Goal: Navigation & Orientation: Find specific page/section

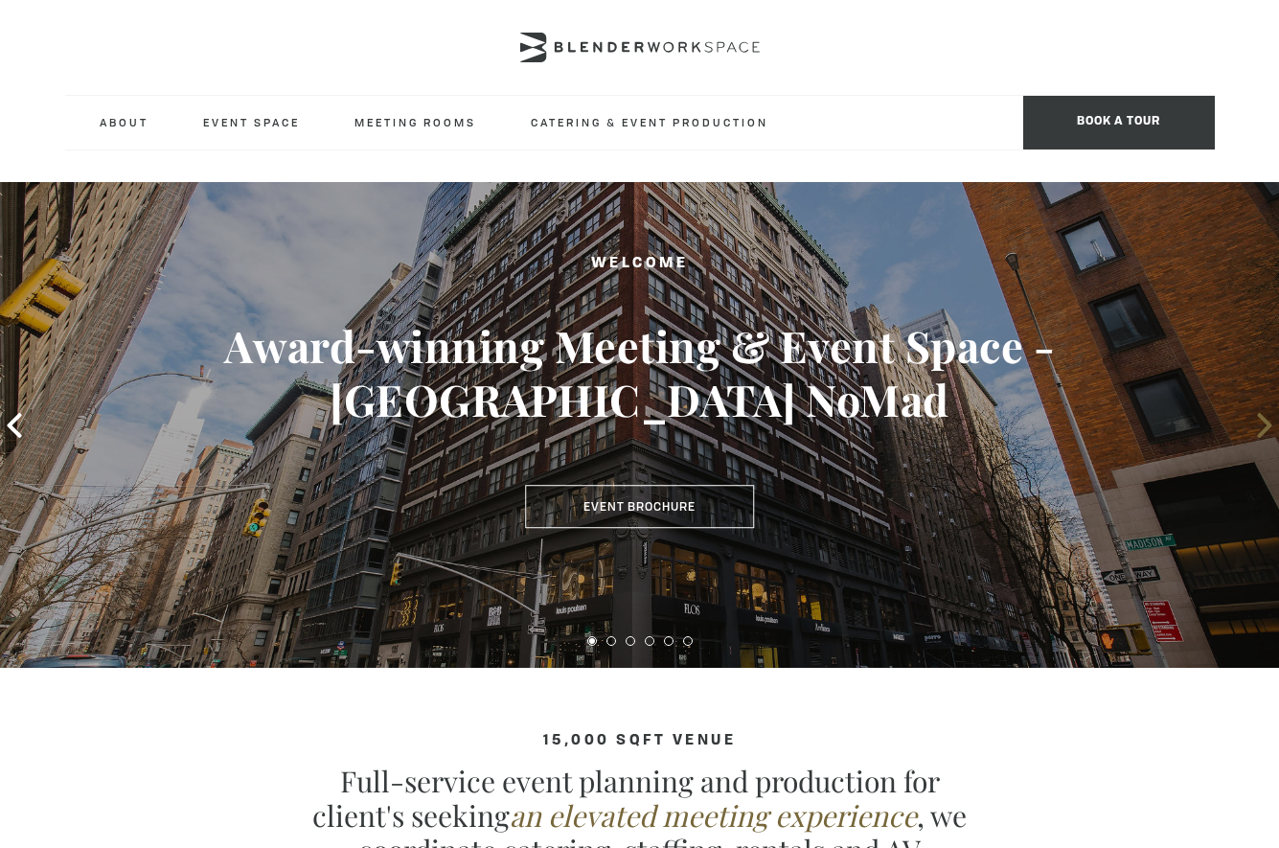
click at [1259, 416] on icon at bounding box center [1264, 425] width 14 height 25
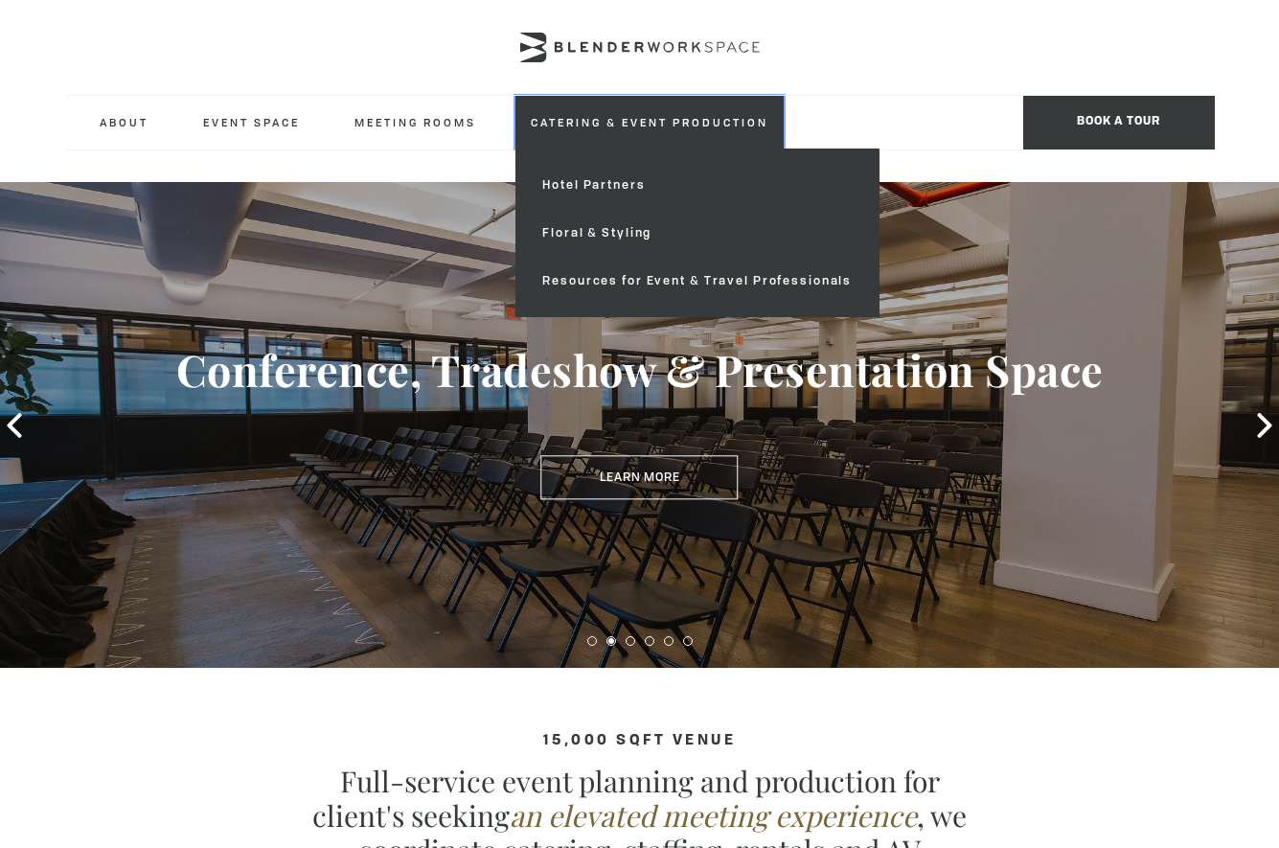
click at [542, 124] on link "Catering & Event Production" at bounding box center [649, 122] width 268 height 53
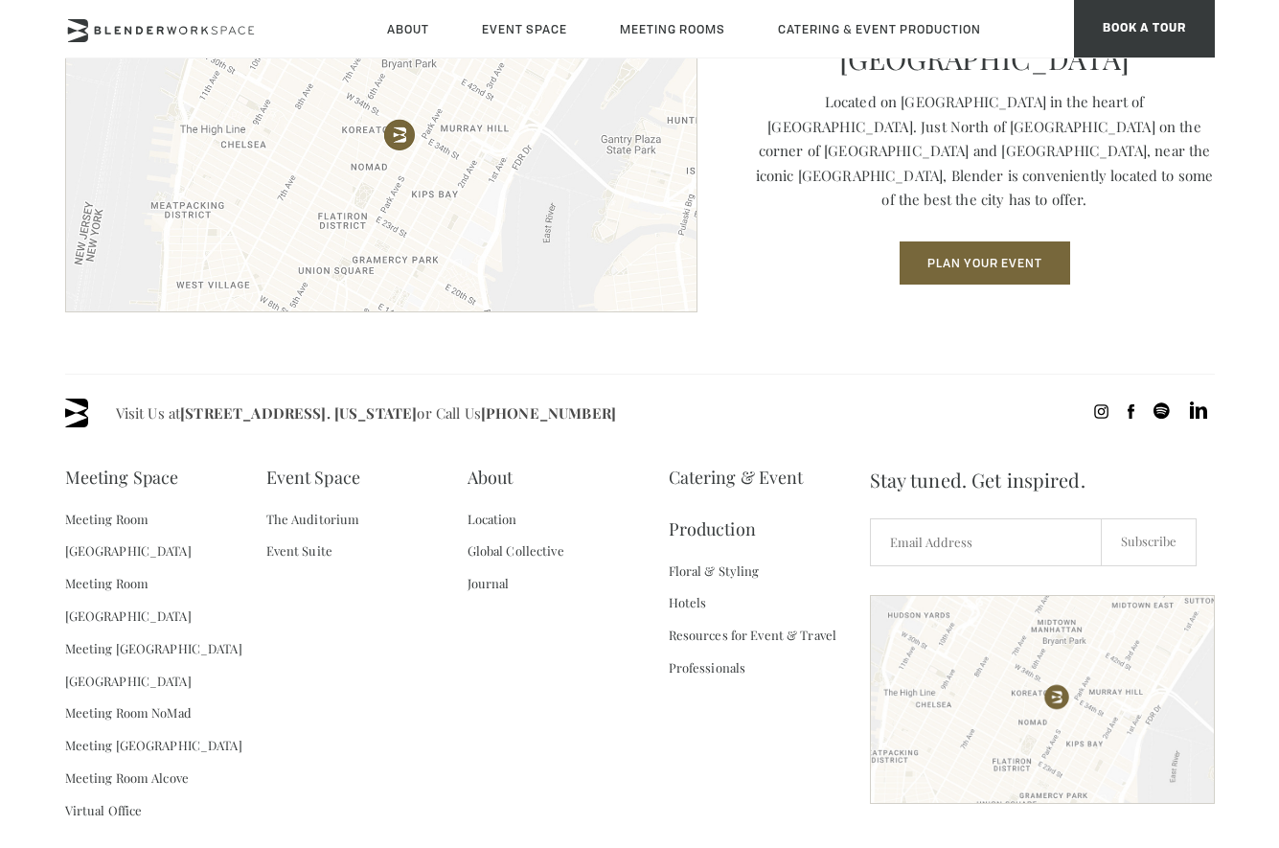
scroll to position [2684, 0]
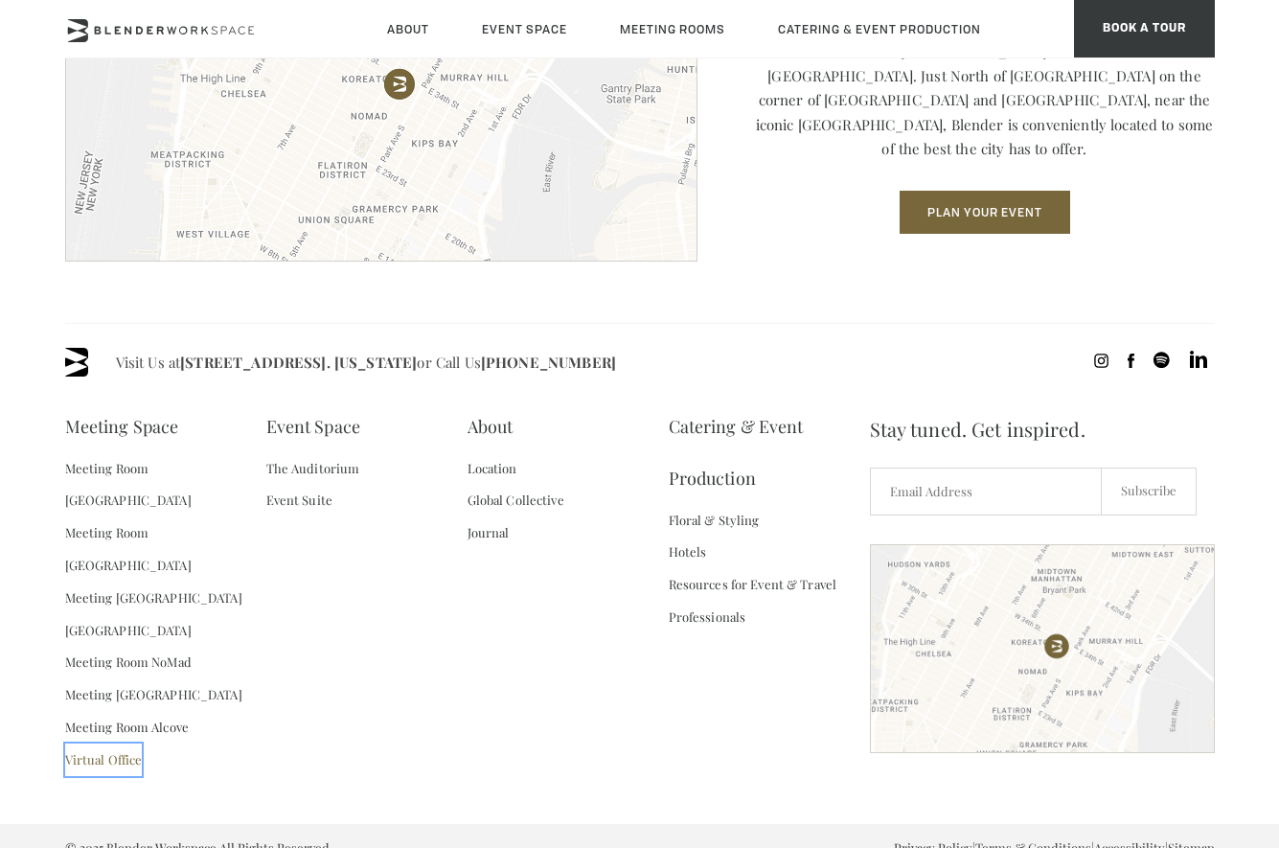
click at [104, 743] on link "Virtual Office" at bounding box center [104, 759] width 78 height 33
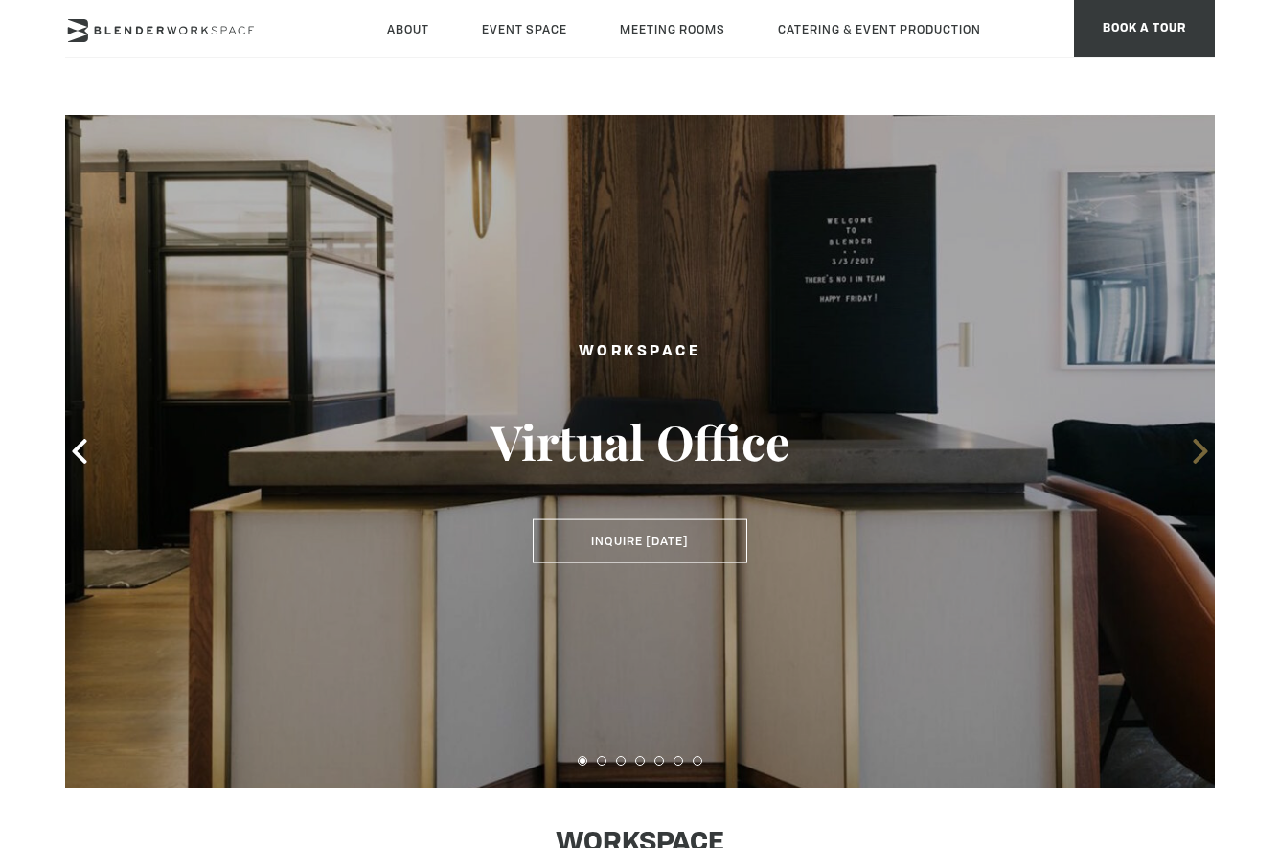
click at [1202, 443] on icon at bounding box center [1200, 451] width 25 height 25
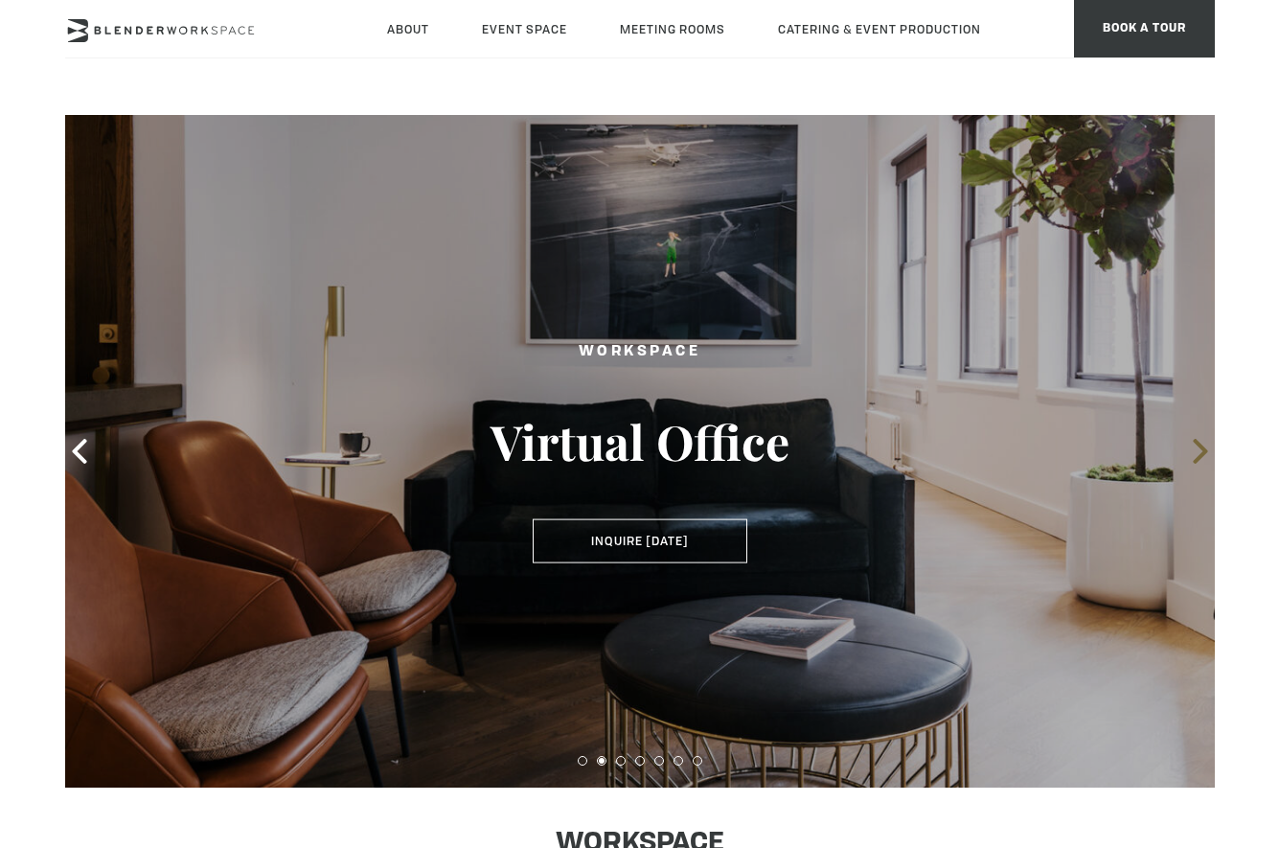
click at [1202, 443] on icon at bounding box center [1200, 451] width 25 height 25
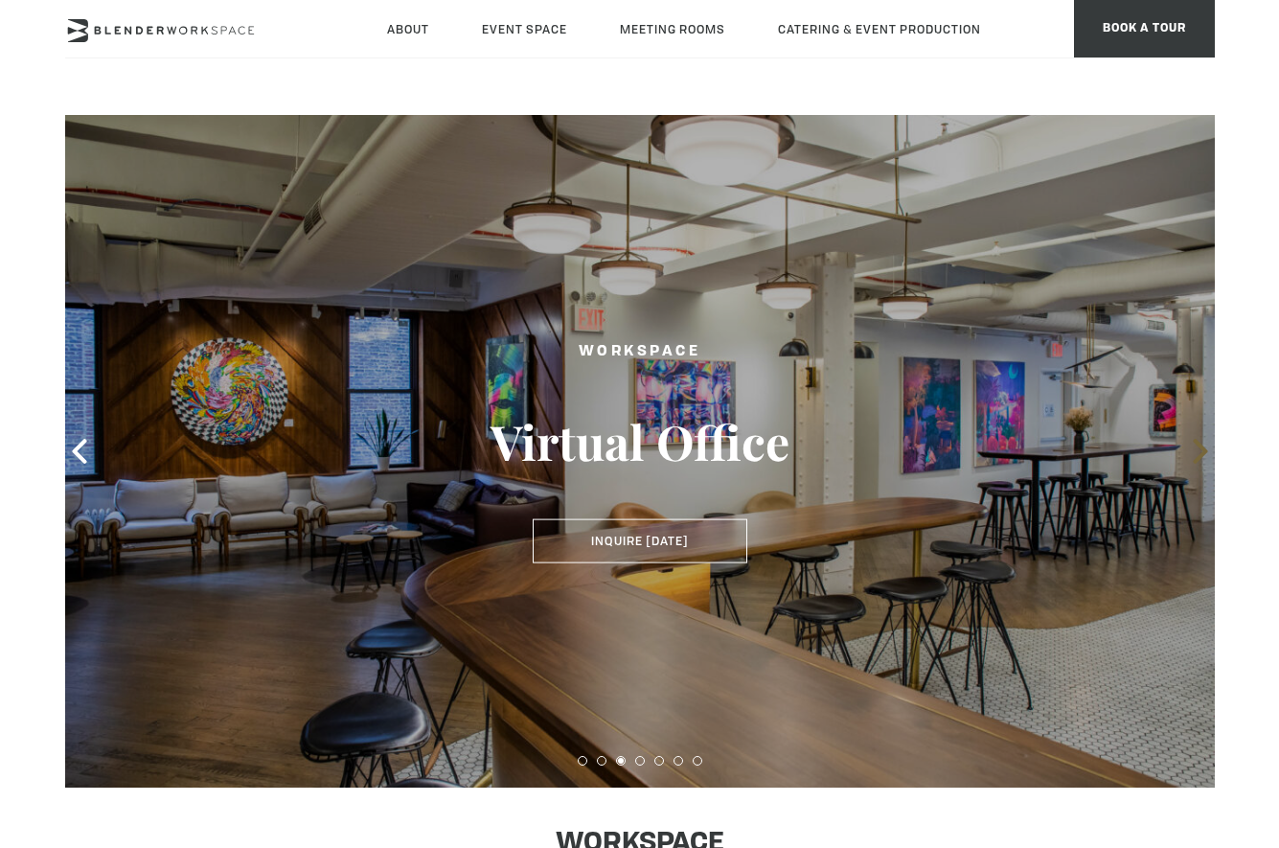
click at [1202, 443] on icon at bounding box center [1200, 451] width 25 height 25
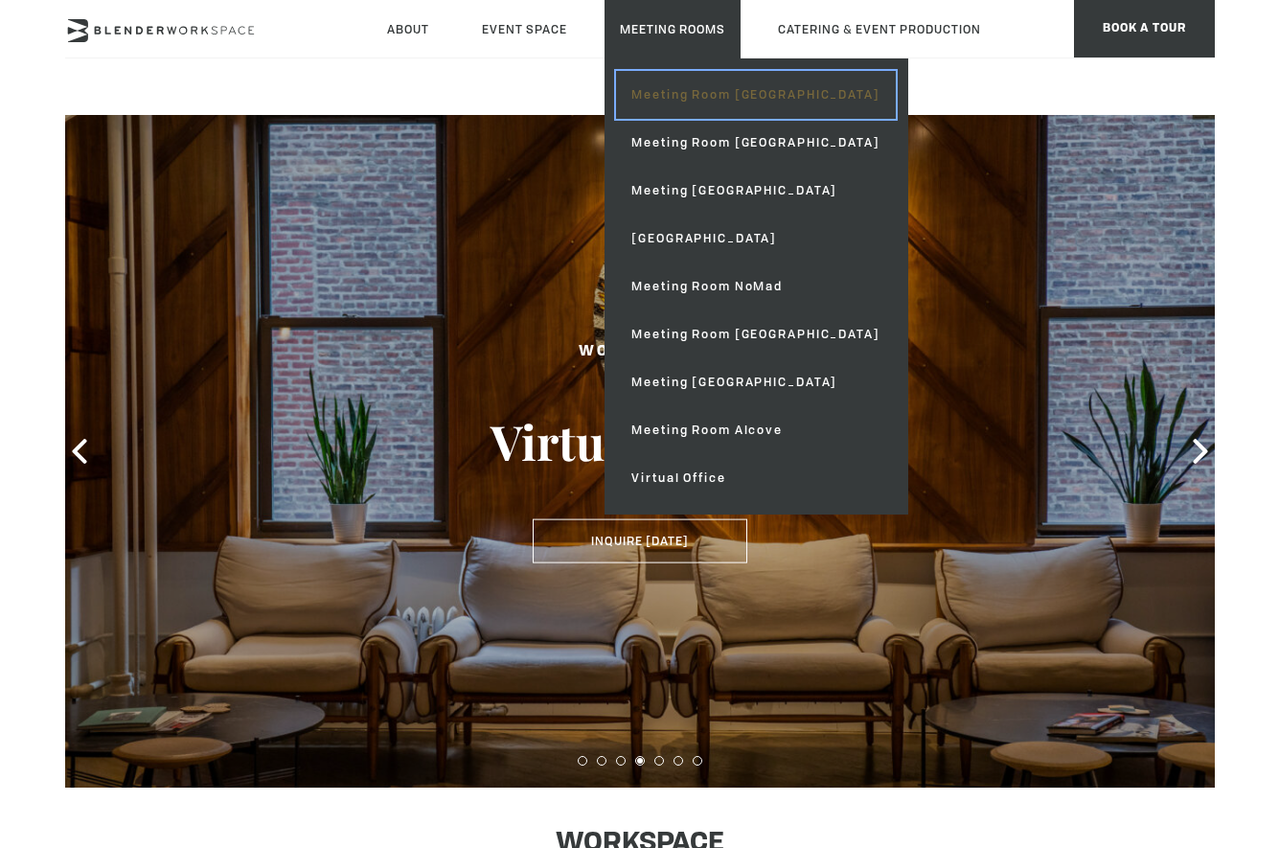
click at [663, 103] on link "Meeting Room [GEOGRAPHIC_DATA]" at bounding box center [755, 95] width 279 height 48
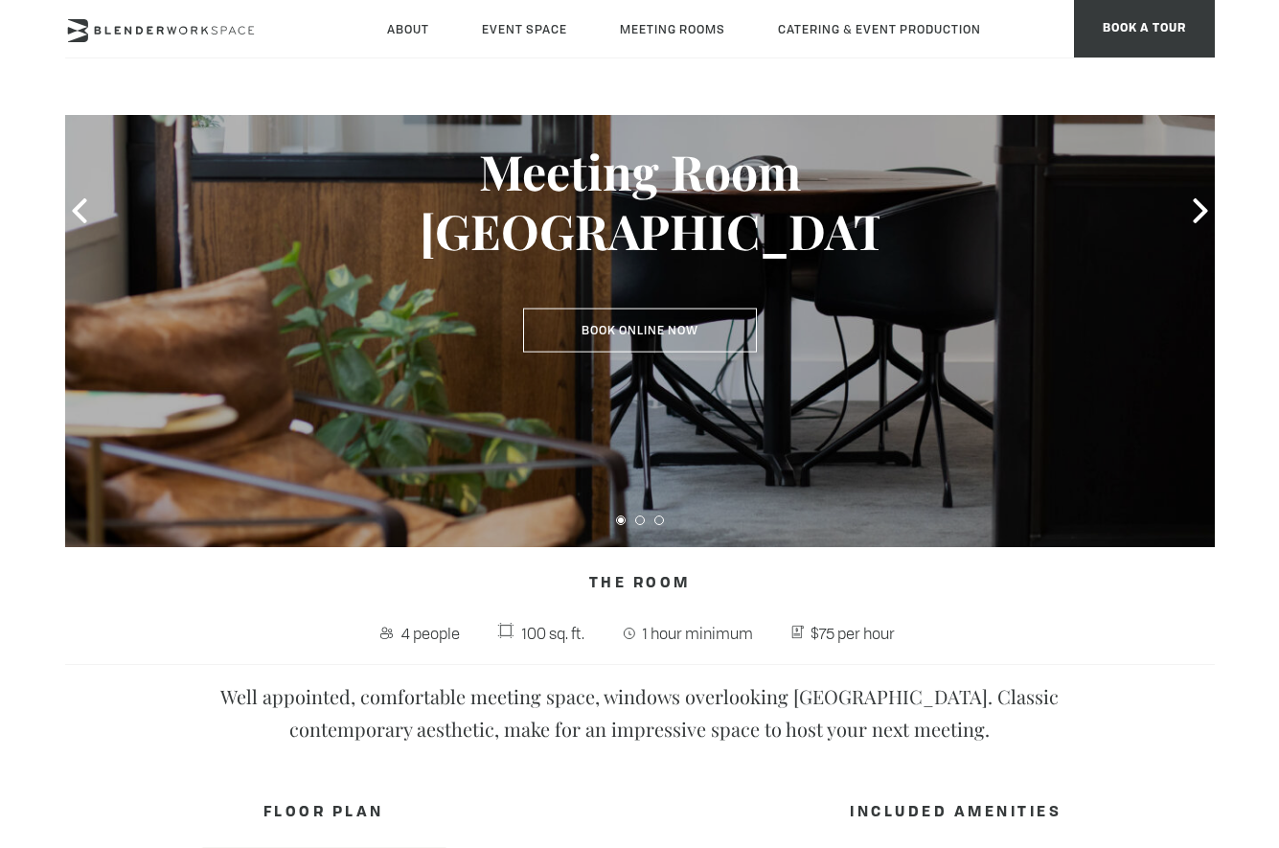
scroll to position [67, 0]
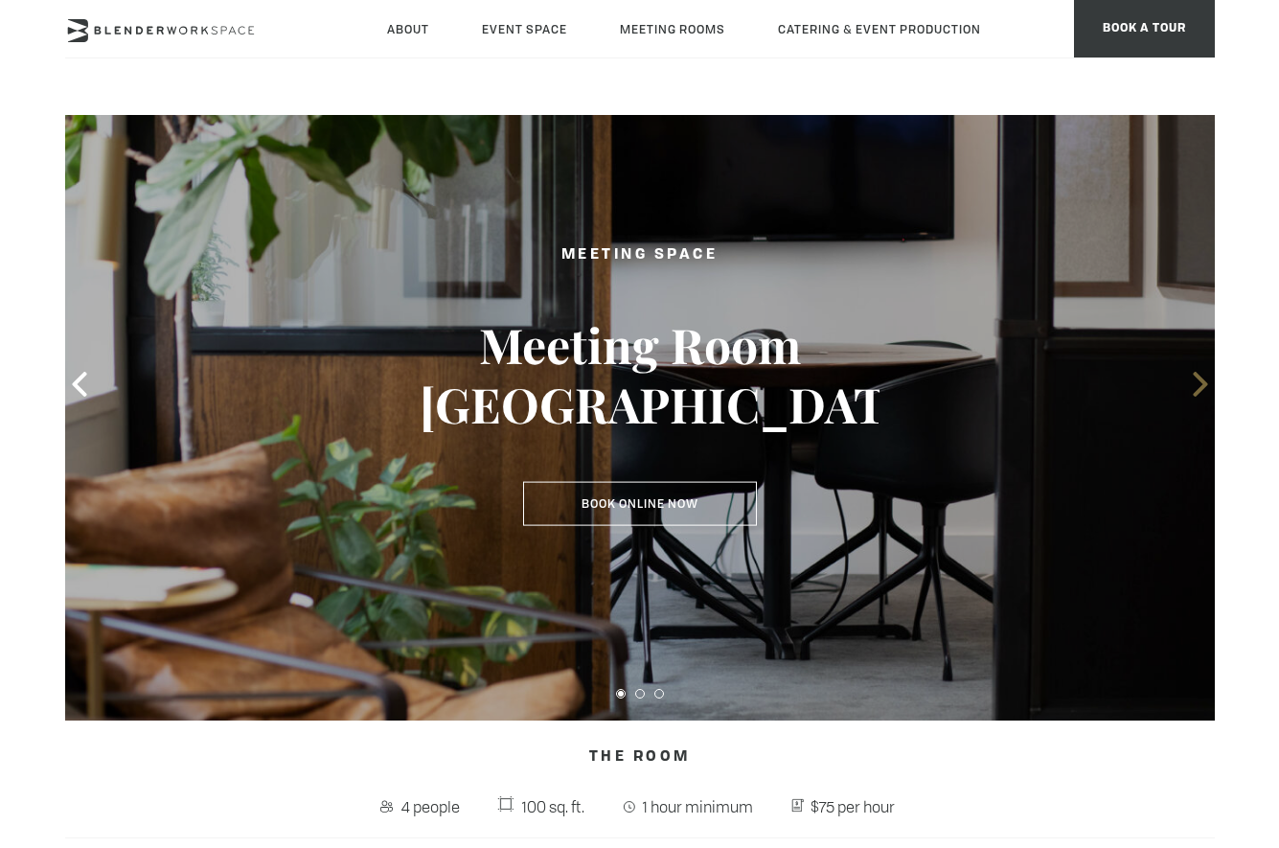
click at [1195, 387] on icon at bounding box center [1200, 384] width 25 height 25
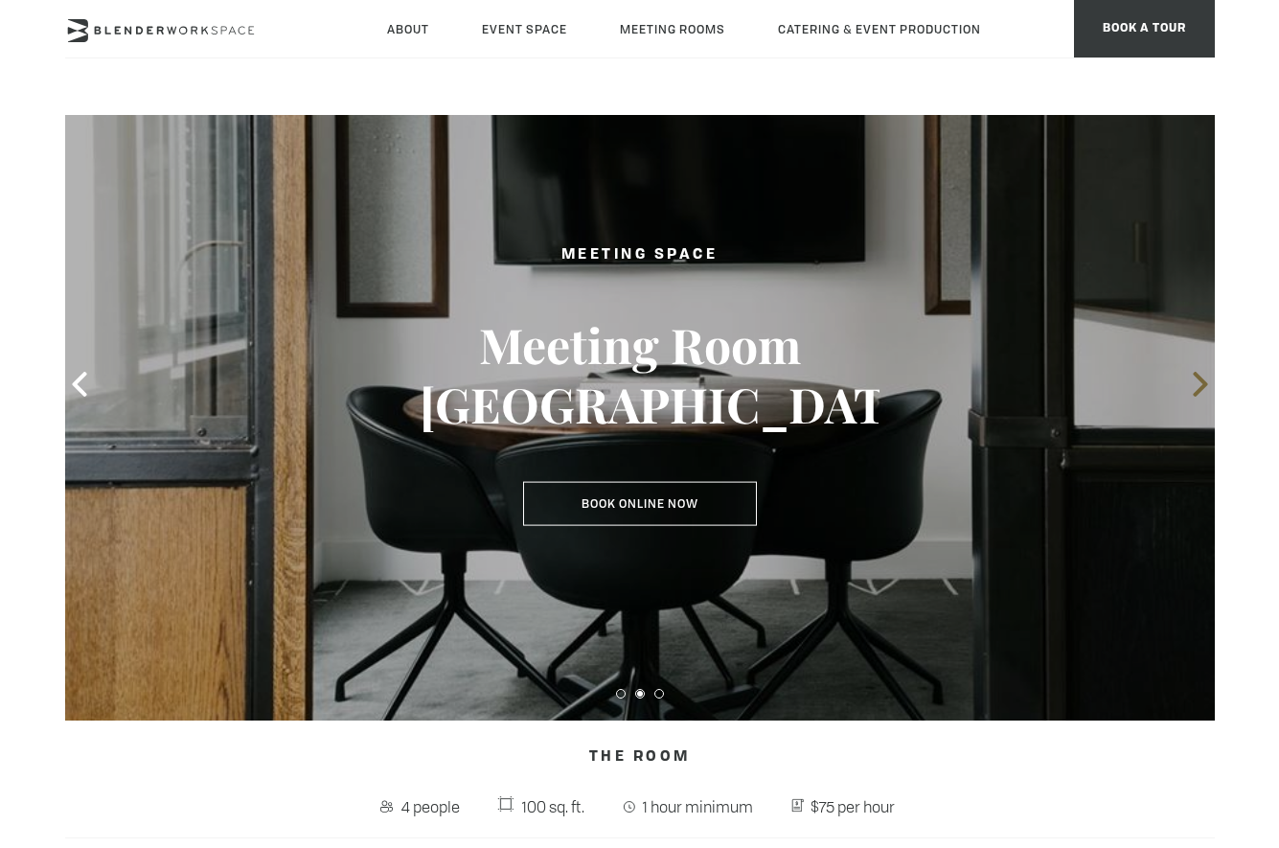
click at [1195, 387] on icon at bounding box center [1200, 384] width 25 height 25
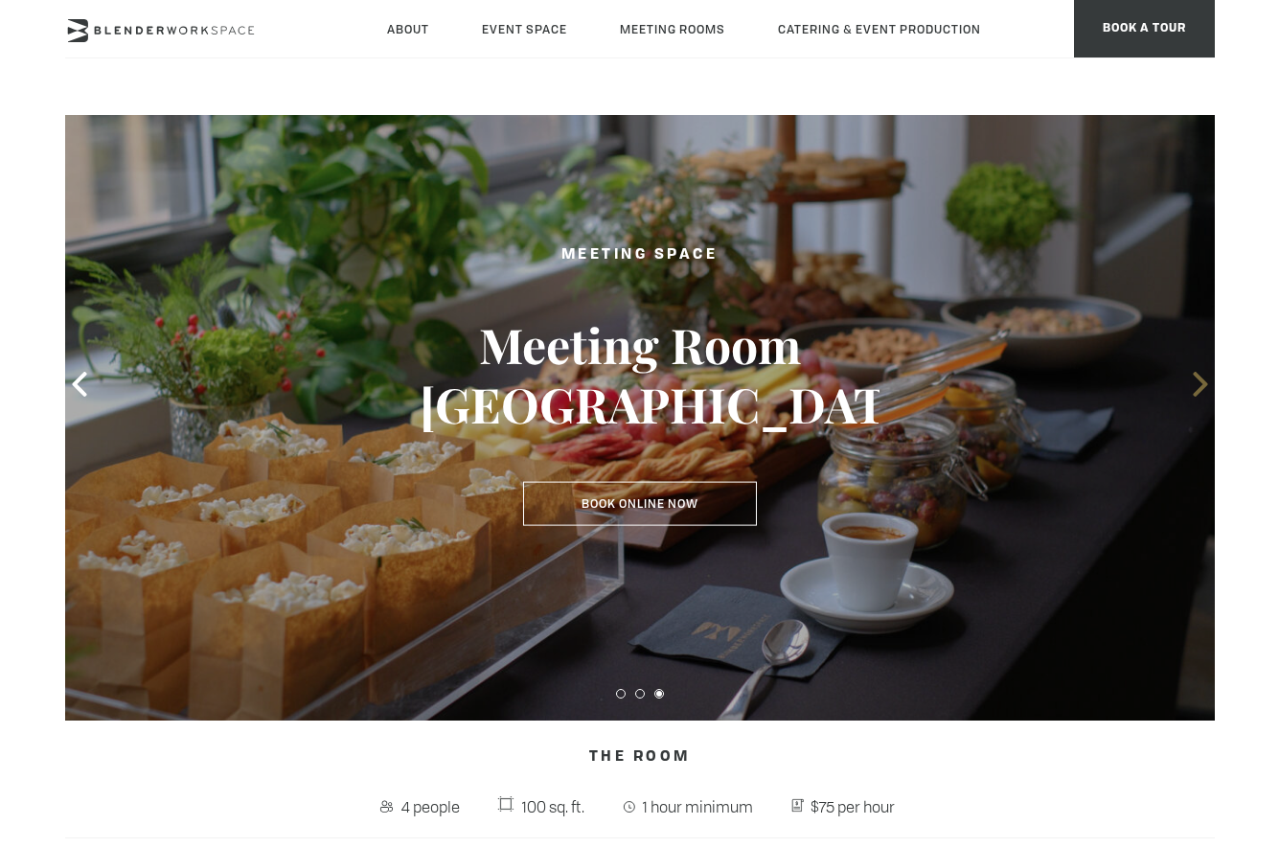
click at [1195, 387] on icon at bounding box center [1200, 384] width 25 height 25
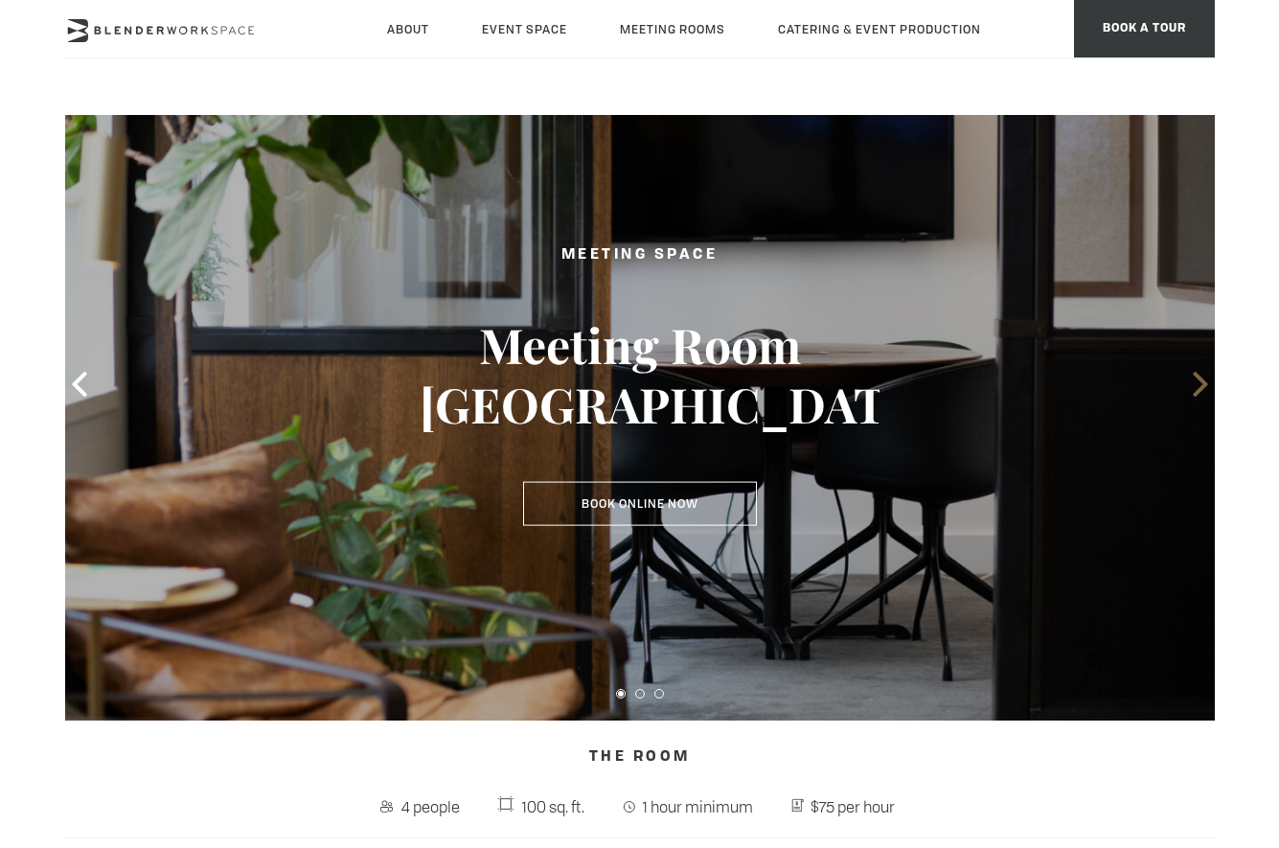
click at [1195, 387] on icon at bounding box center [1200, 384] width 25 height 25
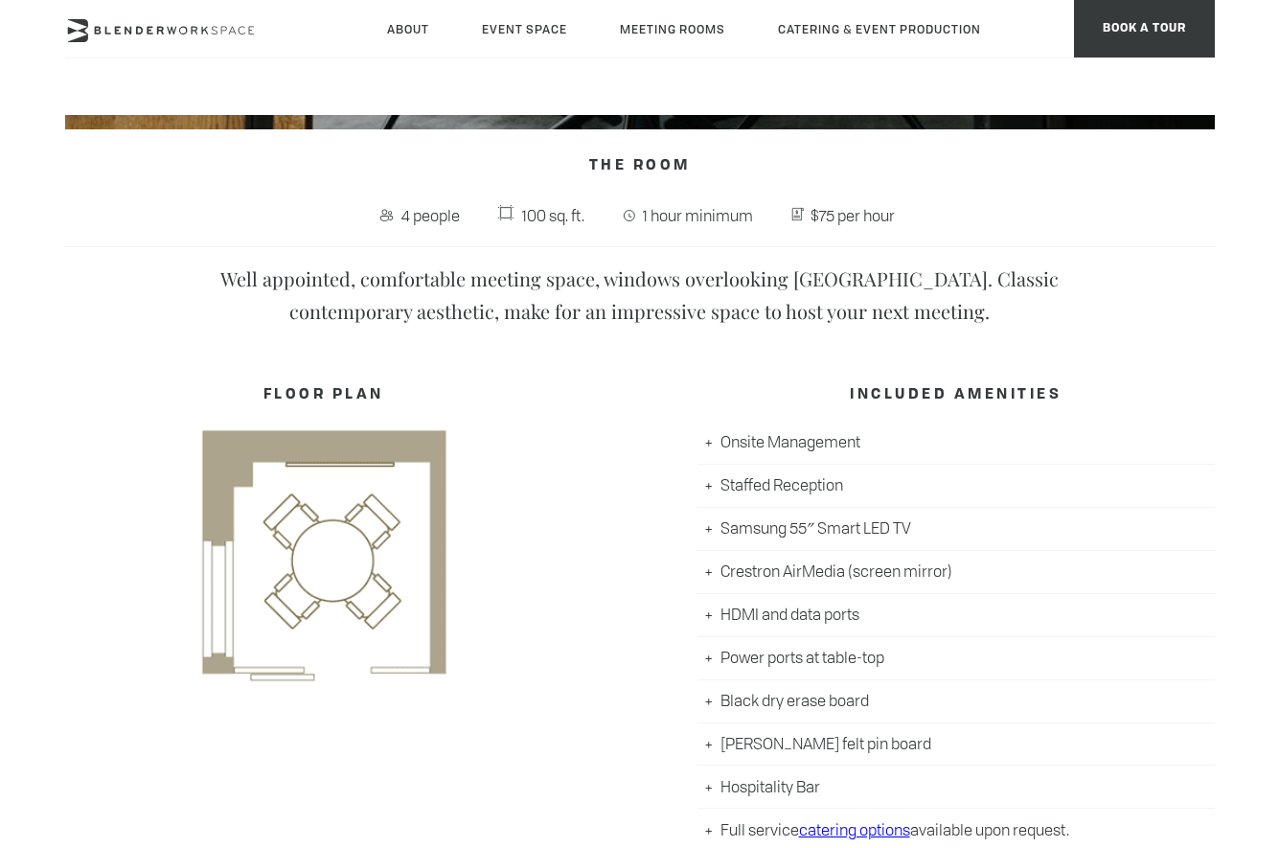
scroll to position [0, 0]
